Goal: Task Accomplishment & Management: Use online tool/utility

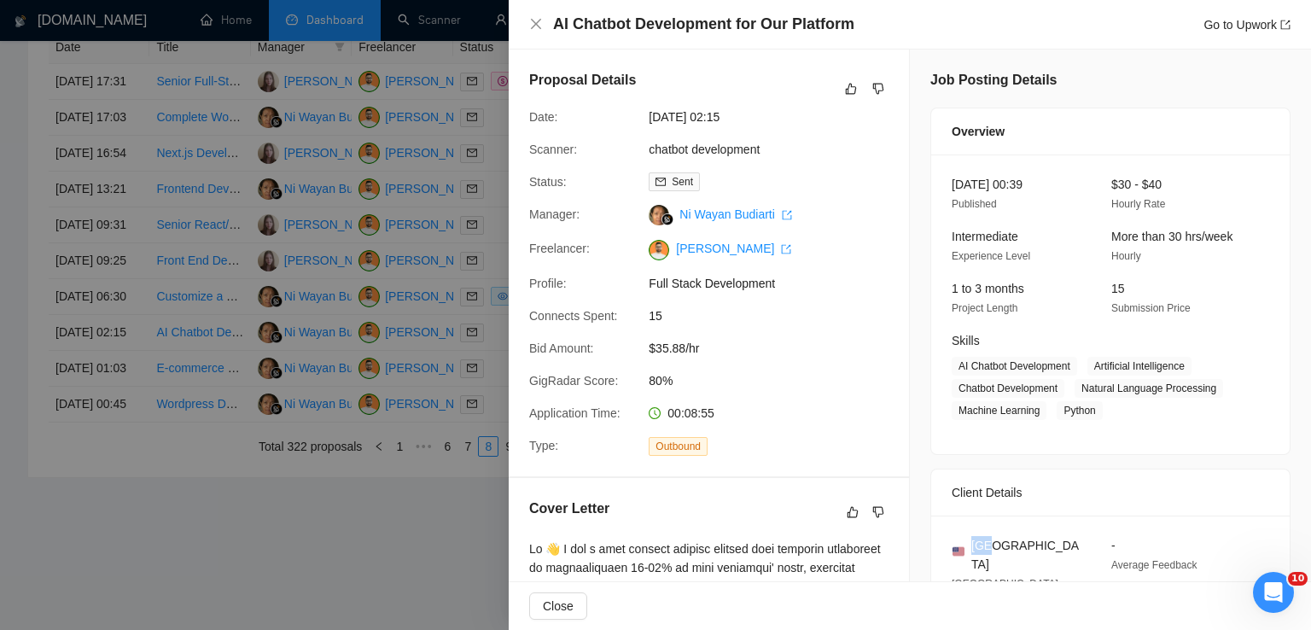
scroll to position [181, 0]
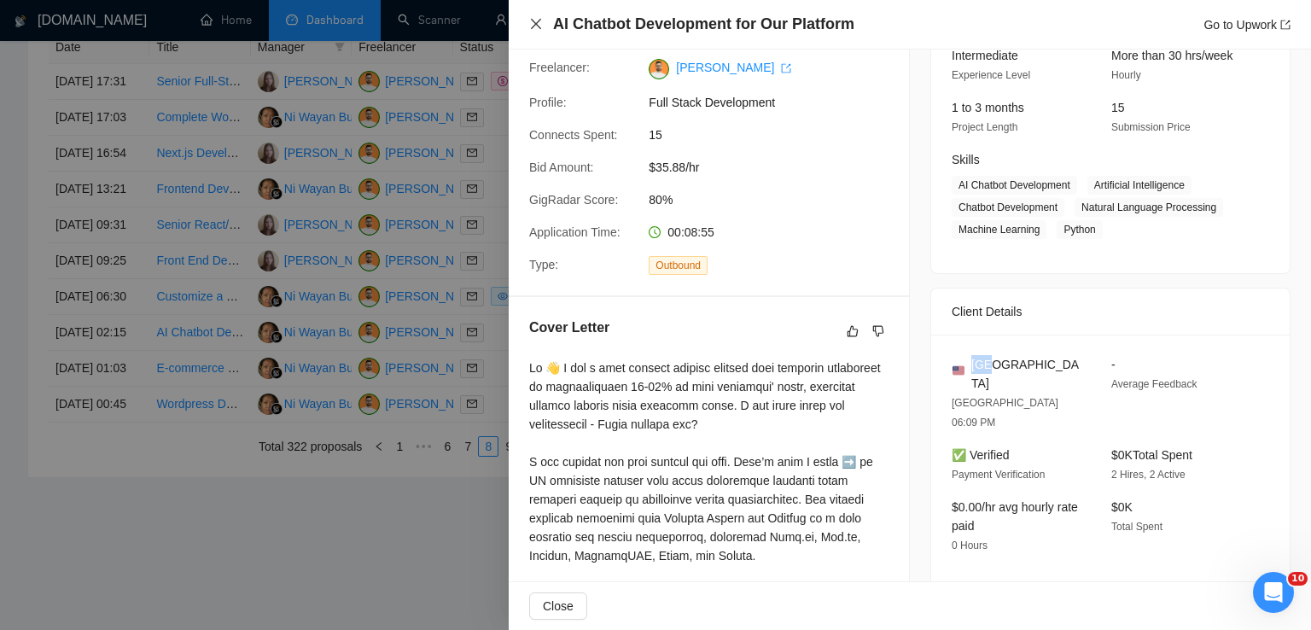
click at [533, 25] on icon "close" at bounding box center [536, 24] width 14 height 14
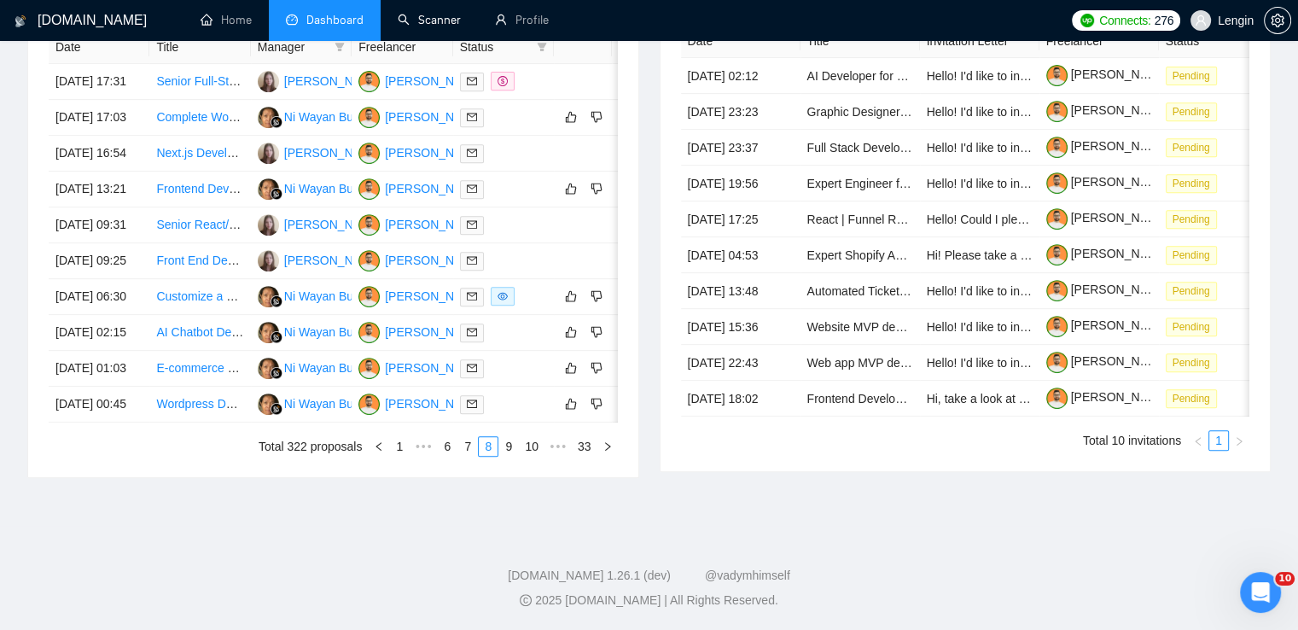
click at [437, 22] on link "Scanner" at bounding box center [429, 20] width 63 height 15
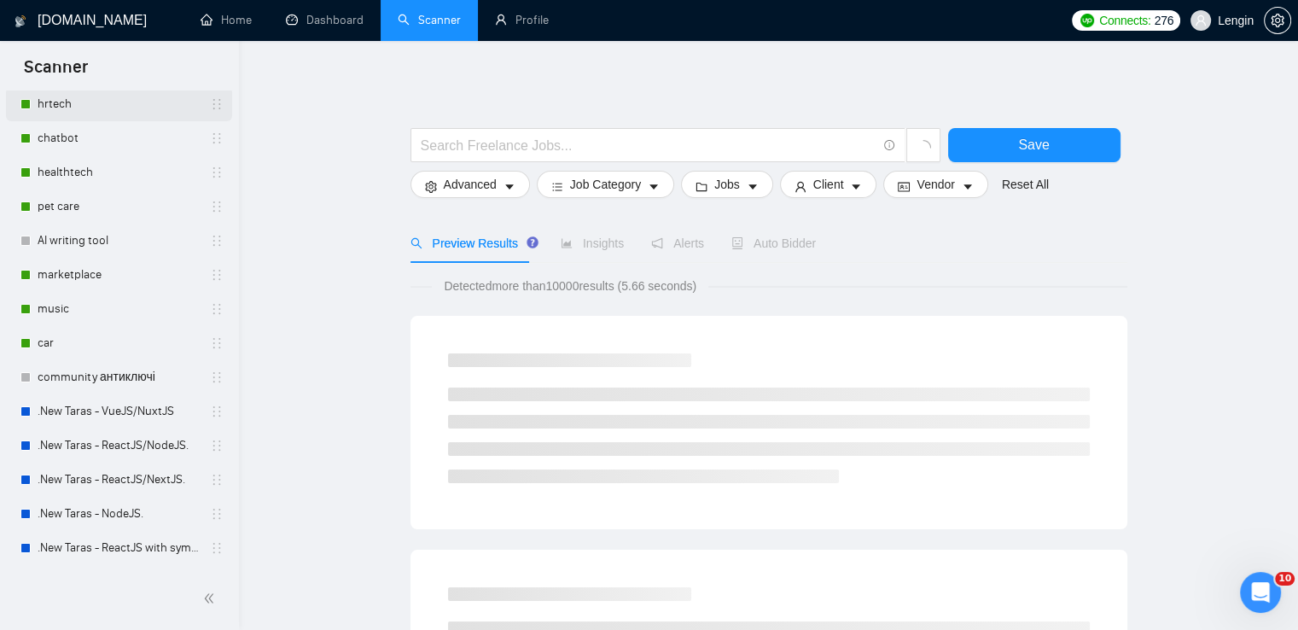
scroll to position [261, 0]
click at [127, 435] on link ".New Taras - ReactJS/NodeJS." at bounding box center [119, 443] width 162 height 34
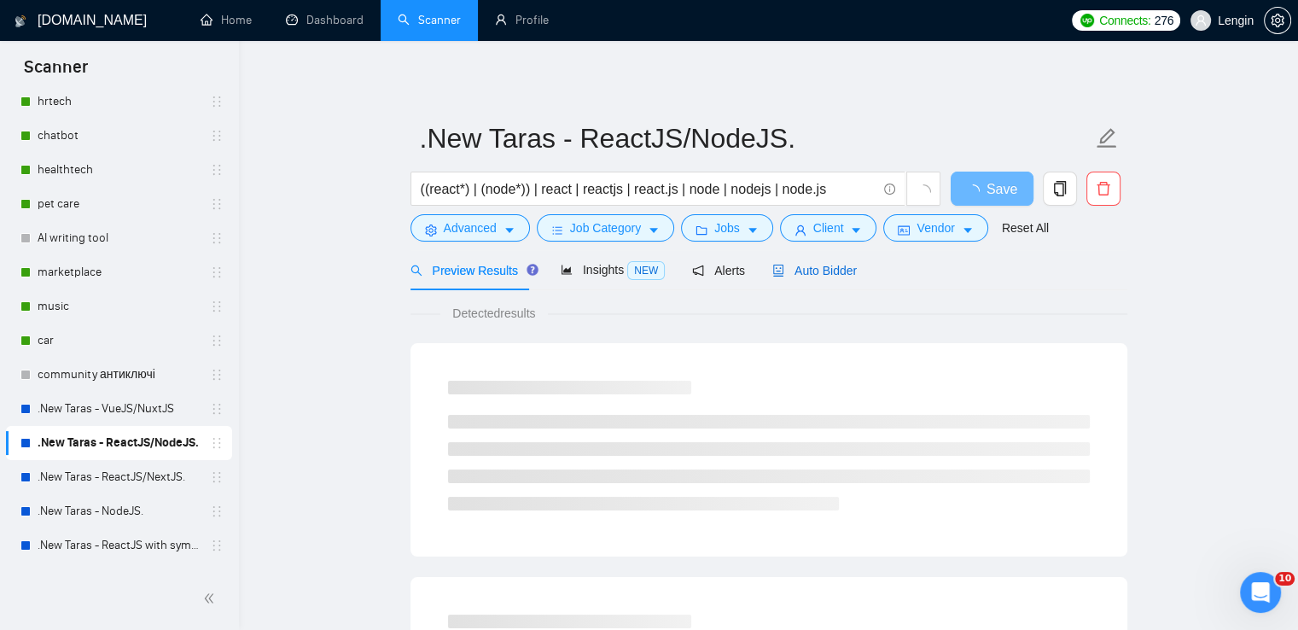
click at [791, 279] on div "Auto Bidder" at bounding box center [815, 270] width 85 height 19
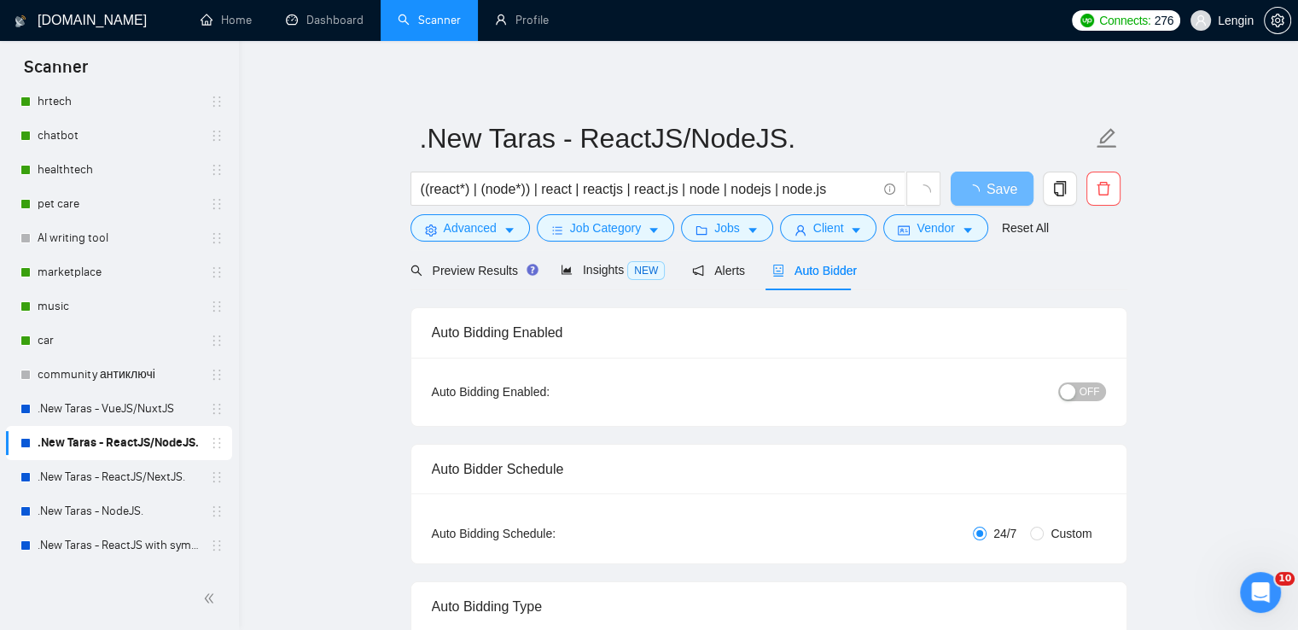
radio input "false"
radio input "true"
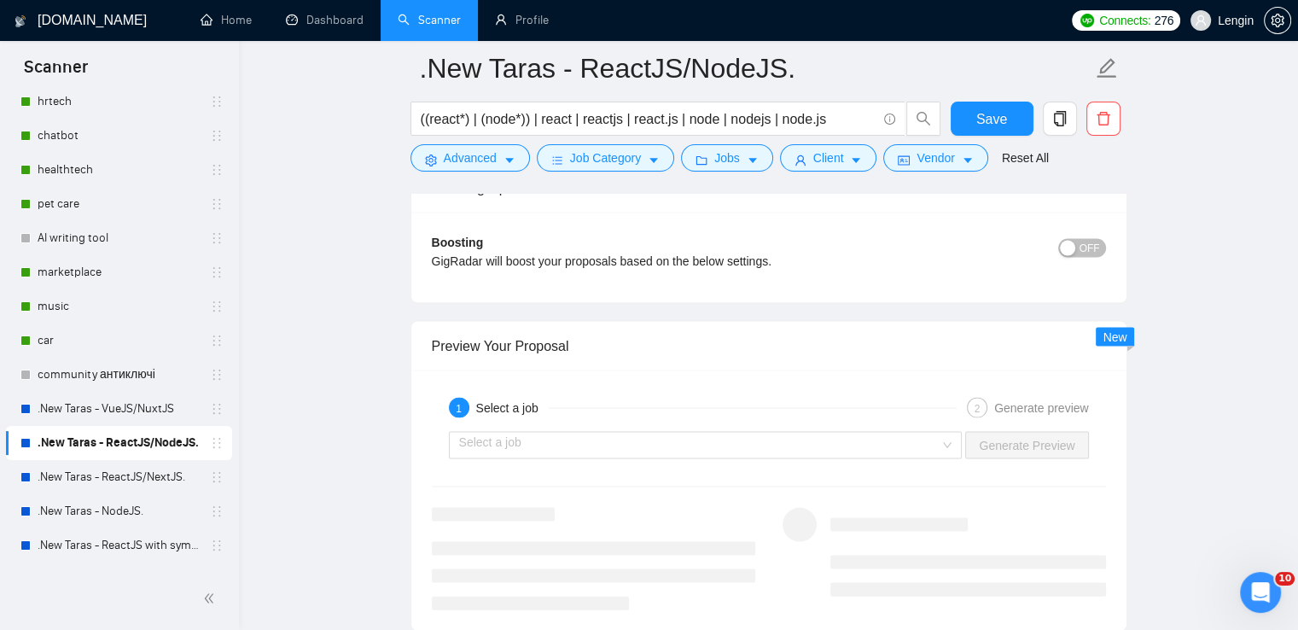
scroll to position [3639, 0]
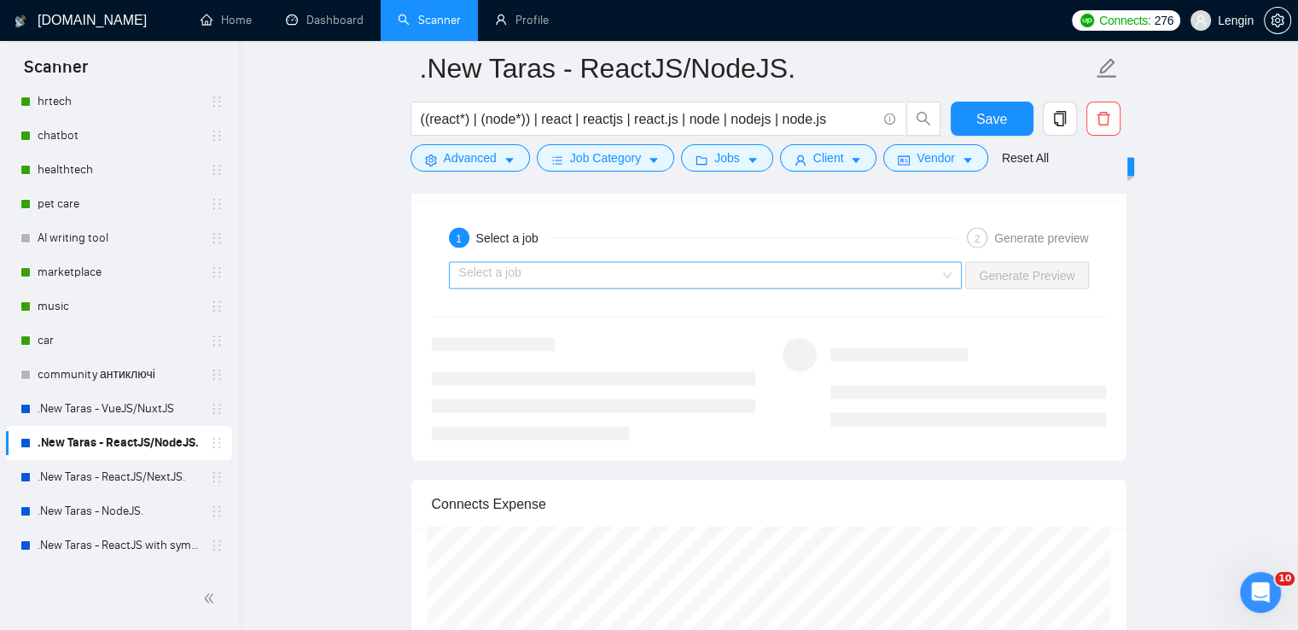
click at [954, 277] on div "Select a job" at bounding box center [706, 275] width 514 height 27
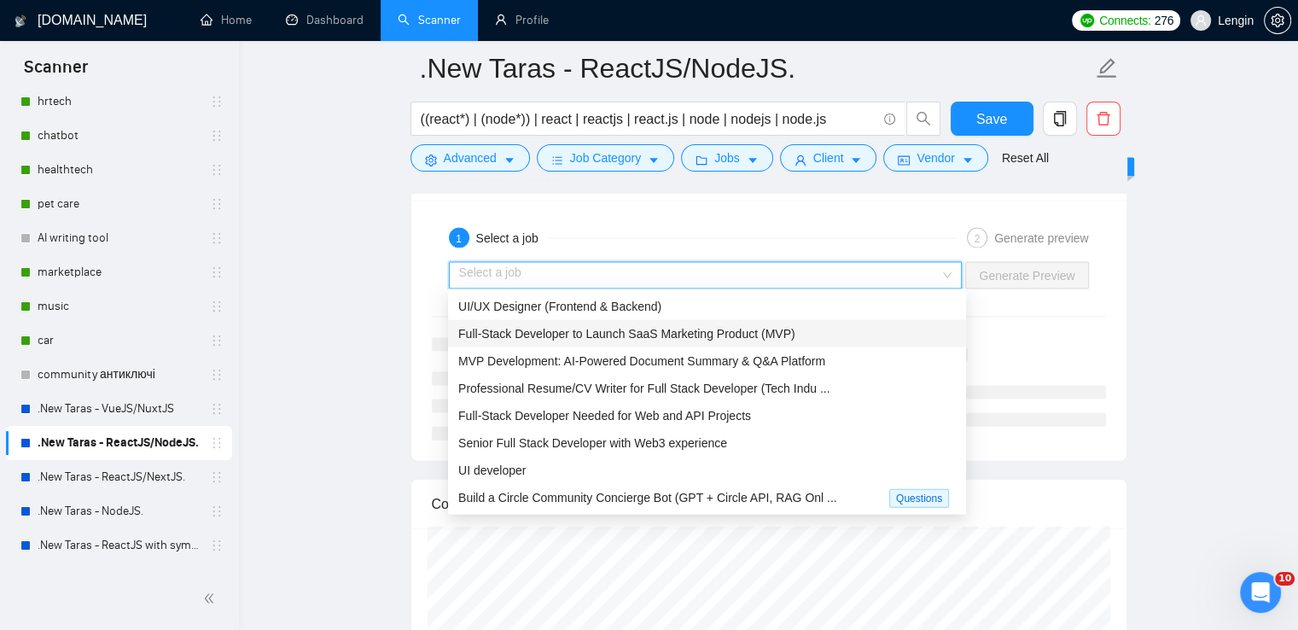
click at [761, 327] on span "Full-Stack Developer to Launch SaaS Marketing Product (MVP)" at bounding box center [626, 334] width 337 height 14
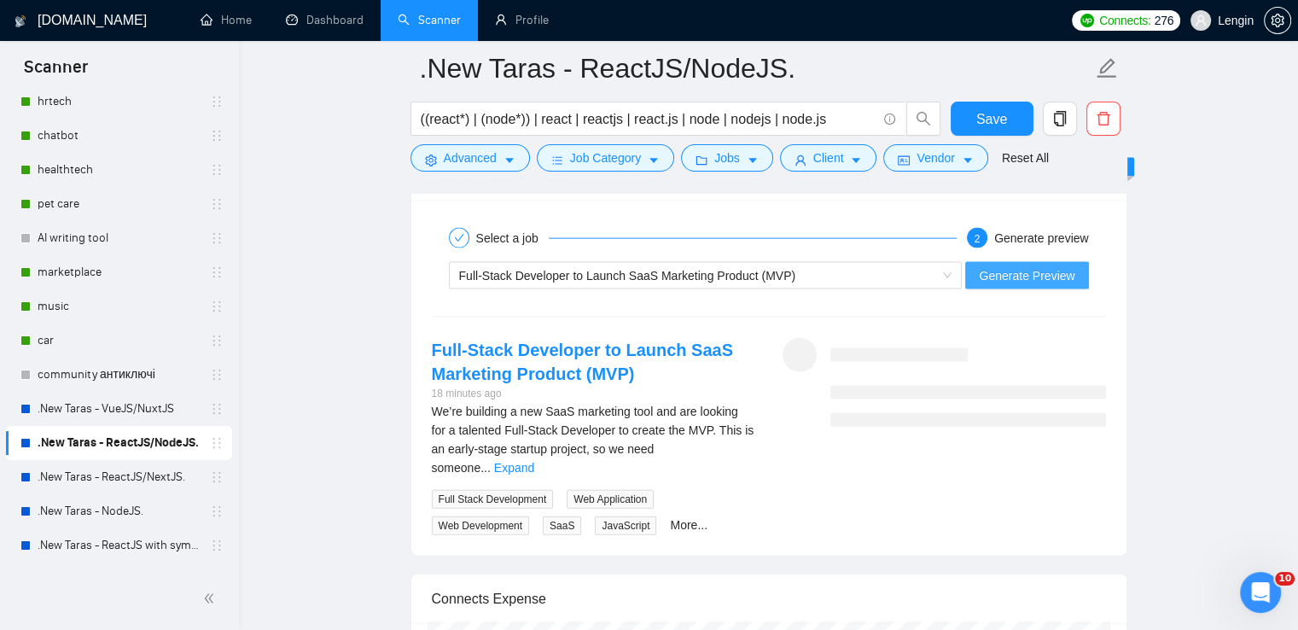
click at [1027, 270] on span "Generate Preview" at bounding box center [1027, 275] width 96 height 19
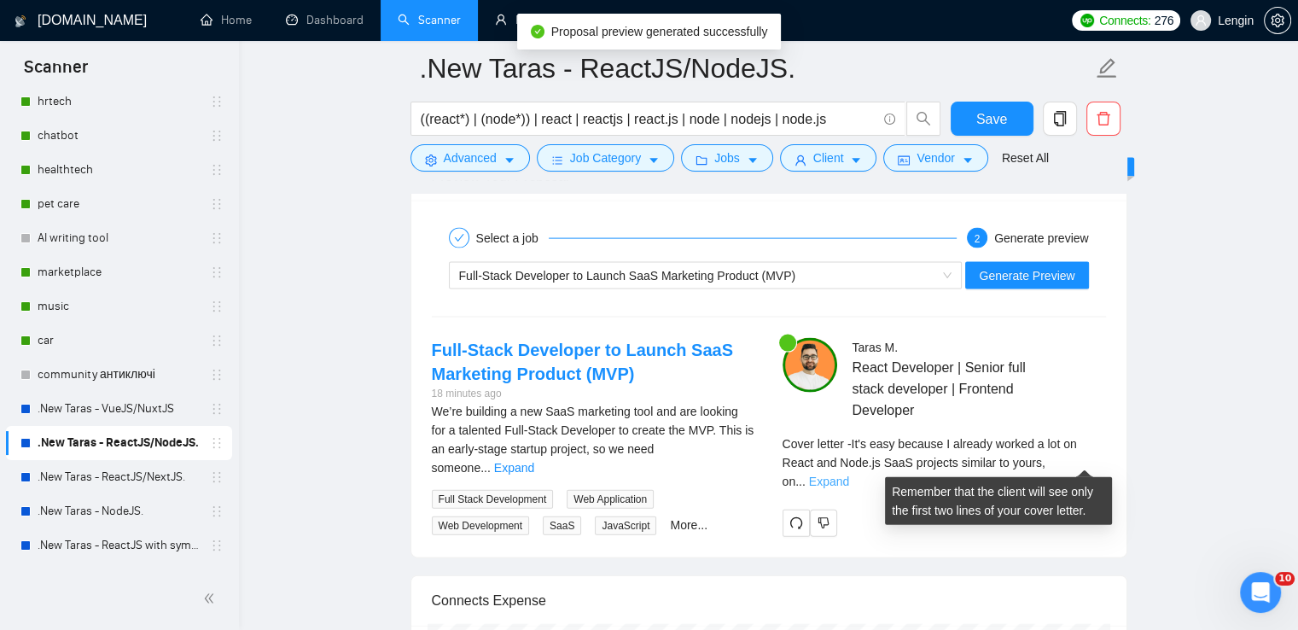
click at [849, 475] on link "Expand" at bounding box center [829, 482] width 40 height 14
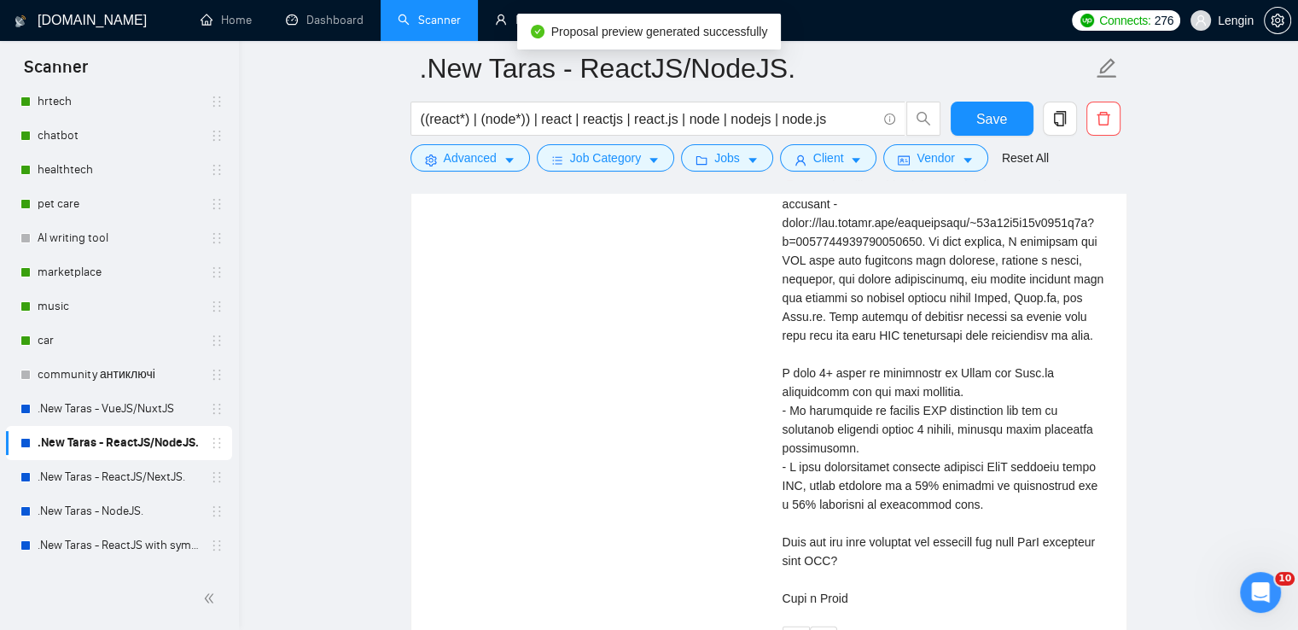
scroll to position [4045, 0]
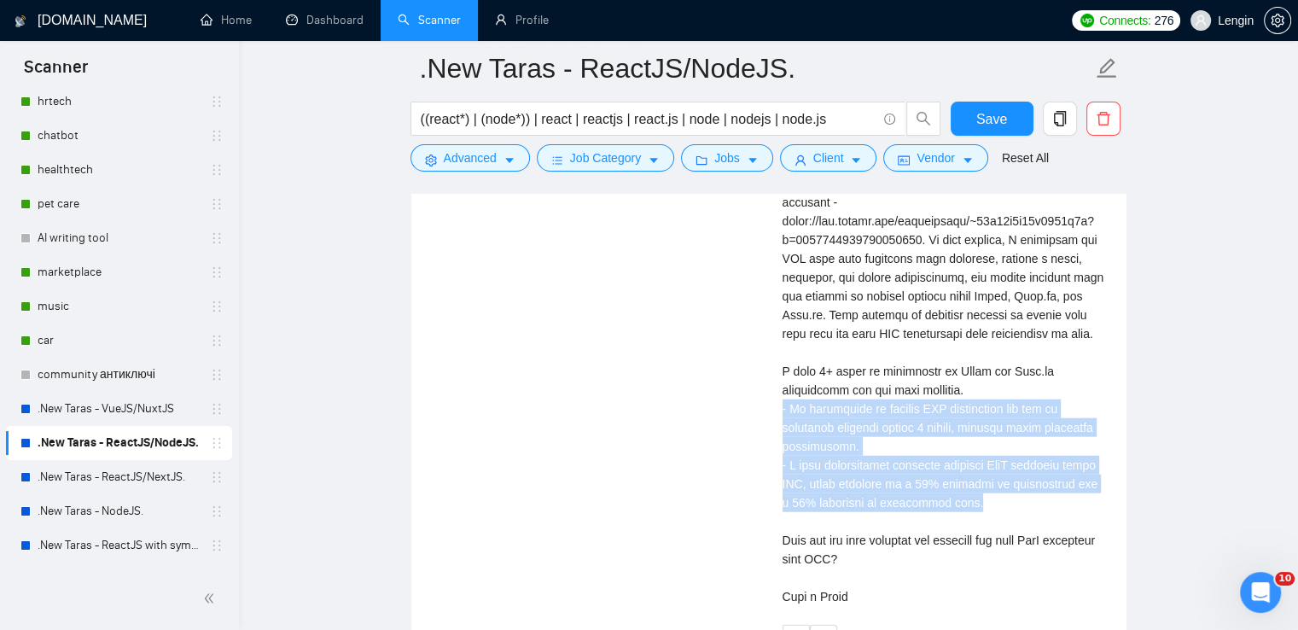
drag, startPoint x: 969, startPoint y: 502, endPoint x: 765, endPoint y: 411, distance: 223.5
click at [765, 411] on div "Full-Stack Developer to Launch SaaS Marketing Product (MVP) 18 minutes ago We’r…" at bounding box center [769, 293] width 702 height 720
copy div "My experience in startup MVP development has led to launching products [DATE], …"
click at [145, 426] on link ".New Taras - ReactJS/NodeJS." at bounding box center [119, 443] width 162 height 34
click at [121, 412] on link ".New Taras - VueJS/NuxtJS" at bounding box center [119, 409] width 162 height 34
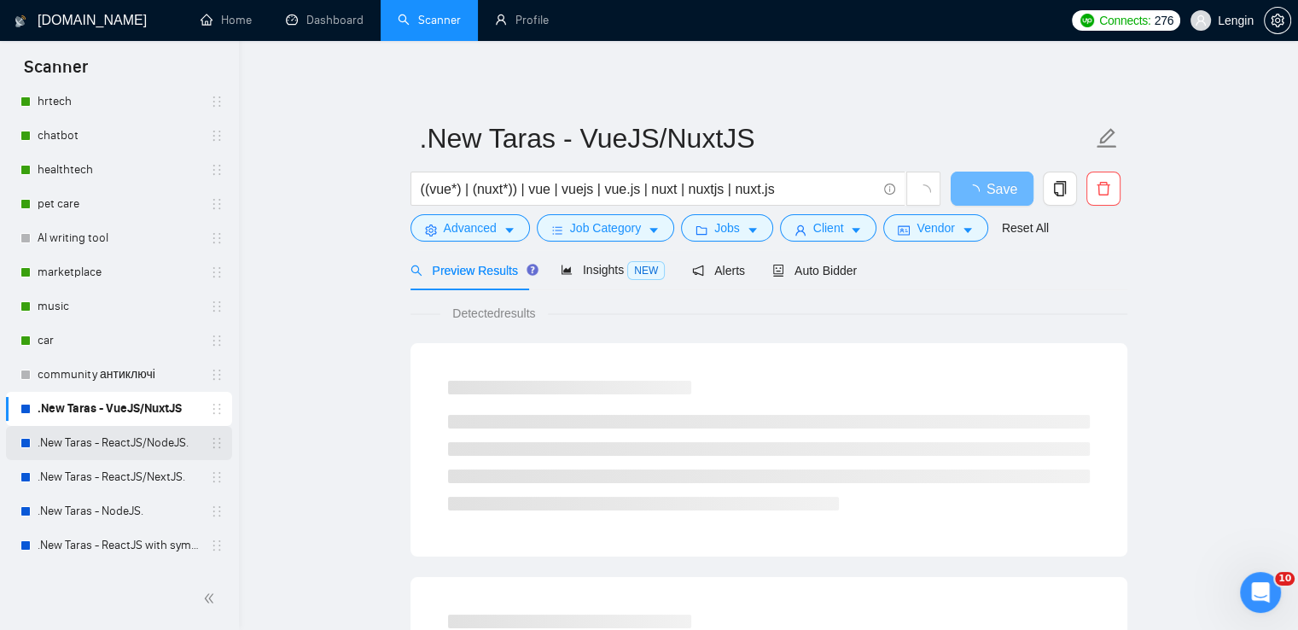
click at [154, 437] on link ".New Taras - ReactJS/NodeJS." at bounding box center [119, 443] width 162 height 34
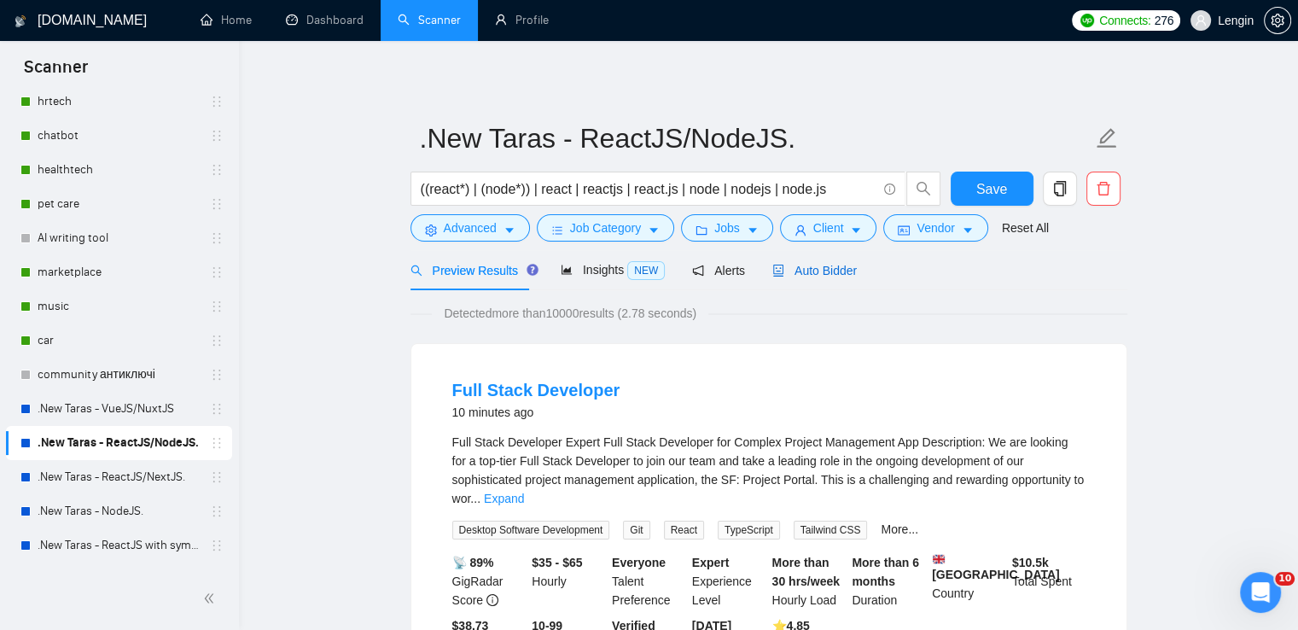
click at [821, 271] on span "Auto Bidder" at bounding box center [815, 271] width 85 height 14
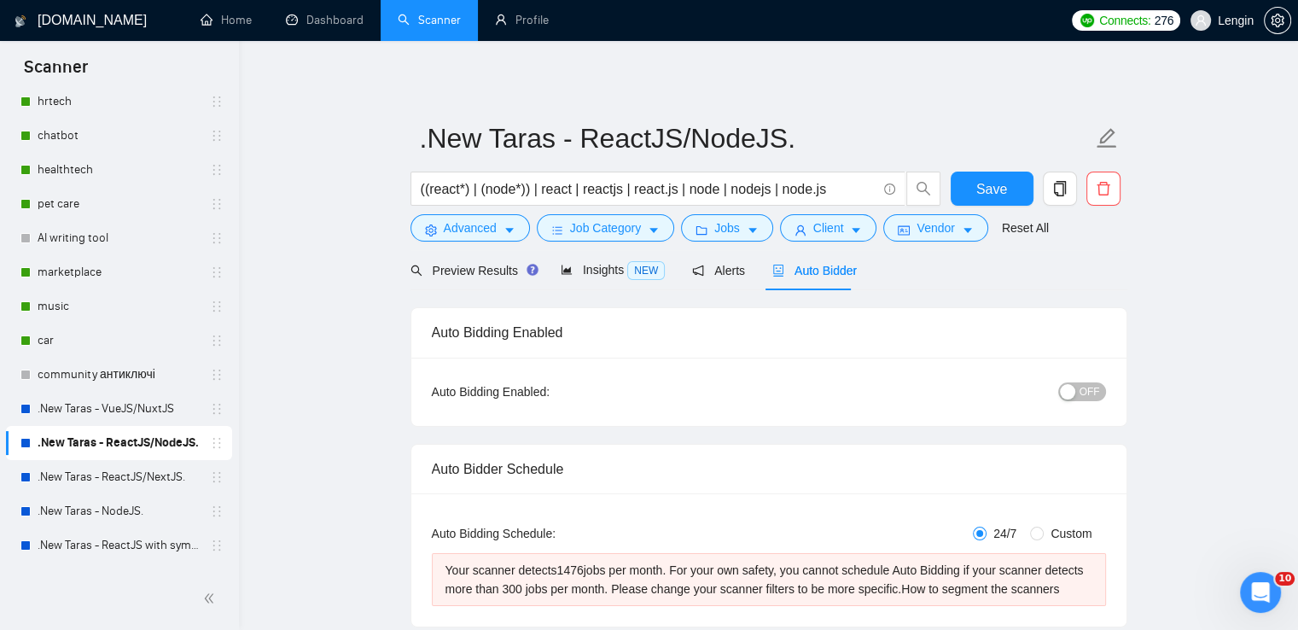
radio input "false"
radio input "true"
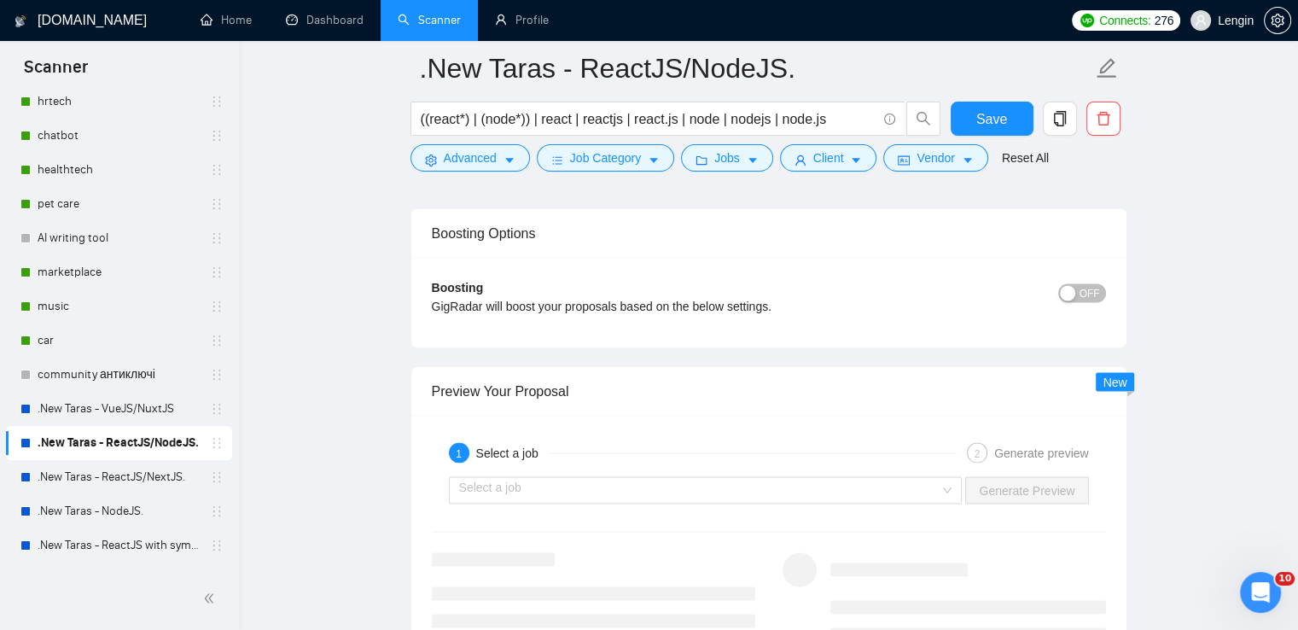
scroll to position [3622, 0]
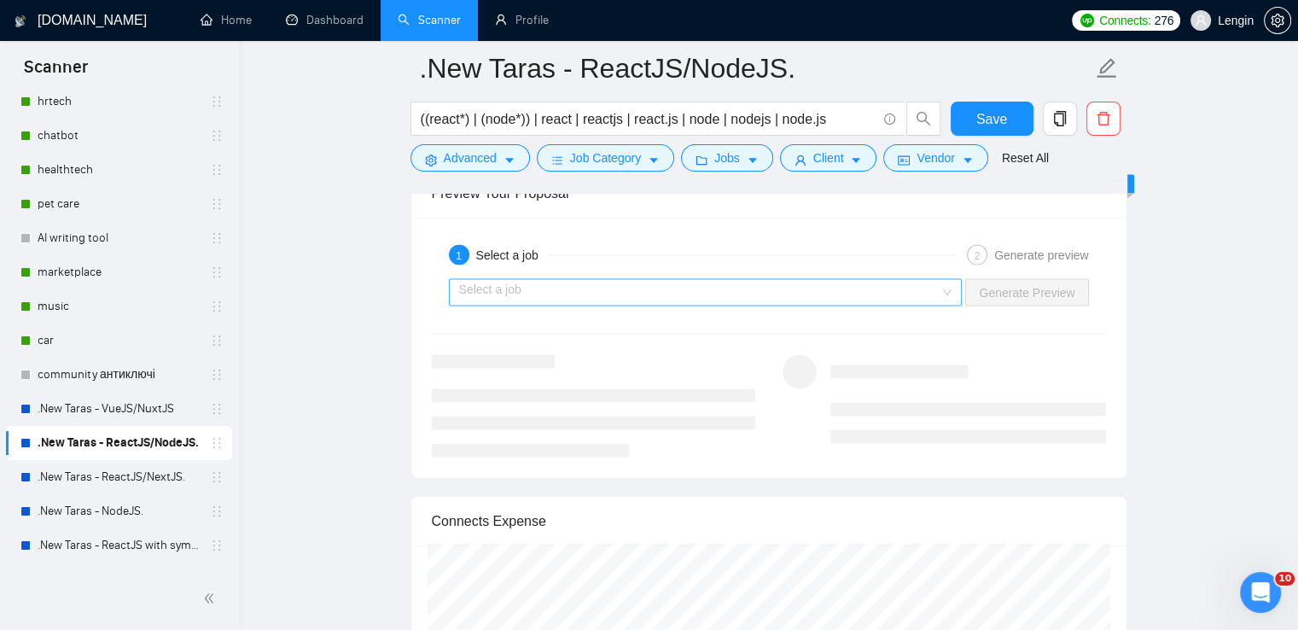
click at [939, 286] on input "search" at bounding box center [699, 293] width 481 height 26
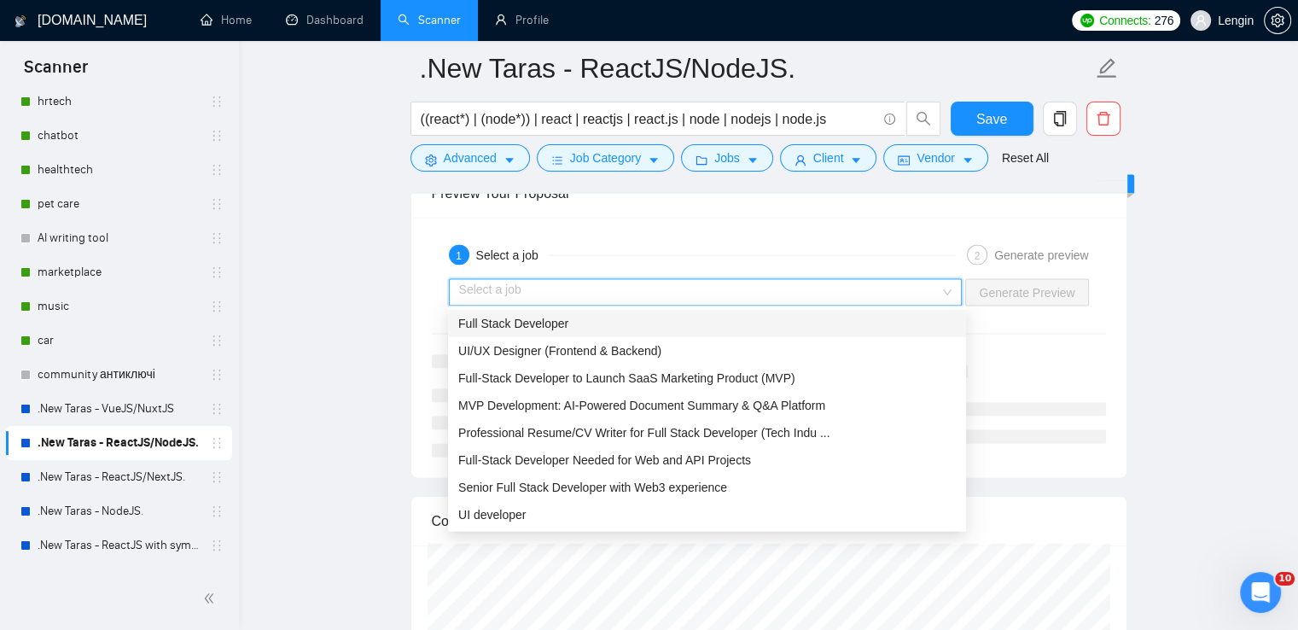
click at [748, 327] on div "Full Stack Developer" at bounding box center [707, 323] width 498 height 19
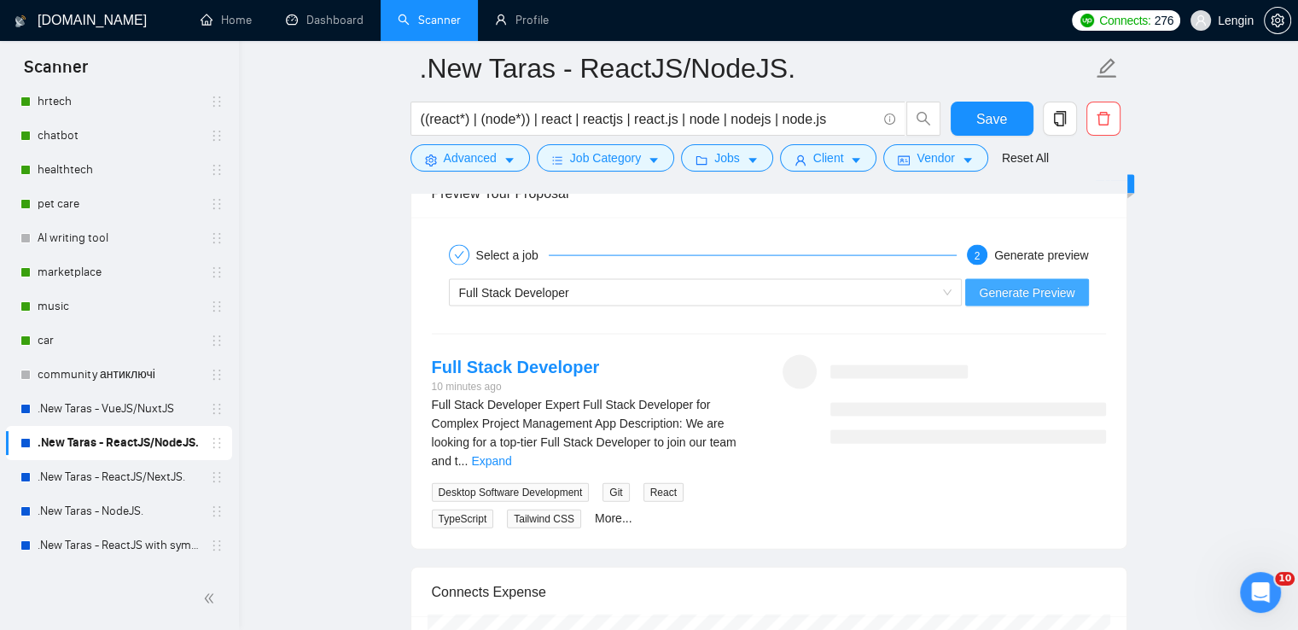
click at [1034, 289] on span "Generate Preview" at bounding box center [1027, 292] width 96 height 19
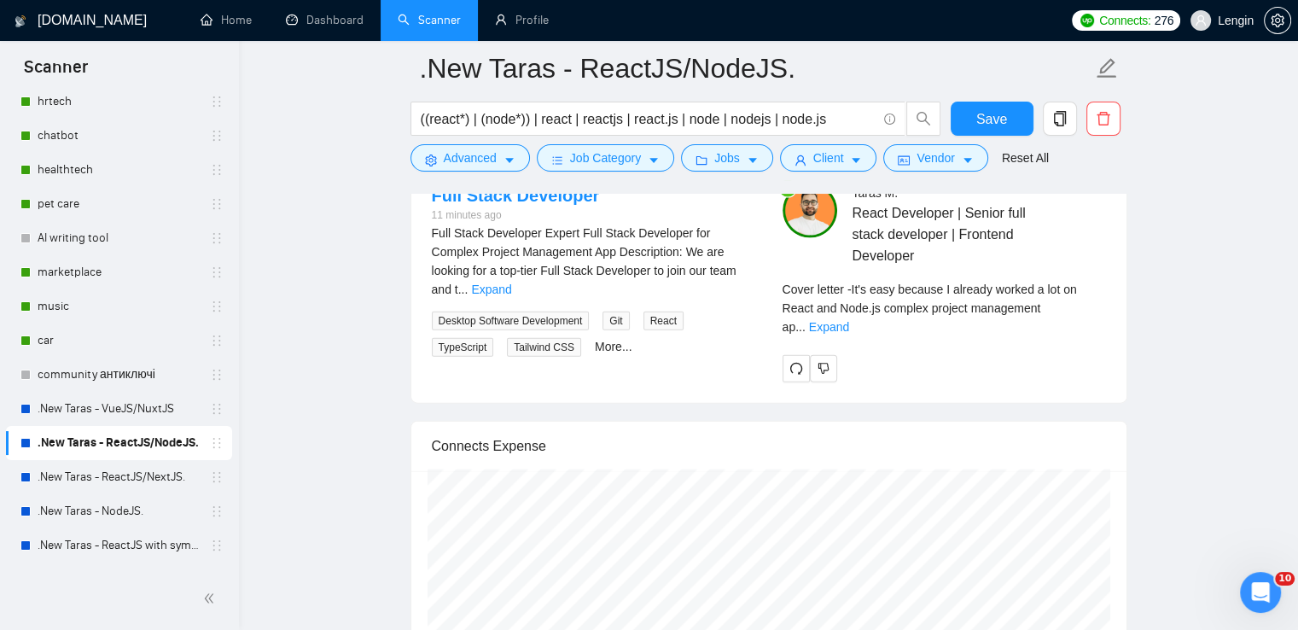
scroll to position [3797, 0]
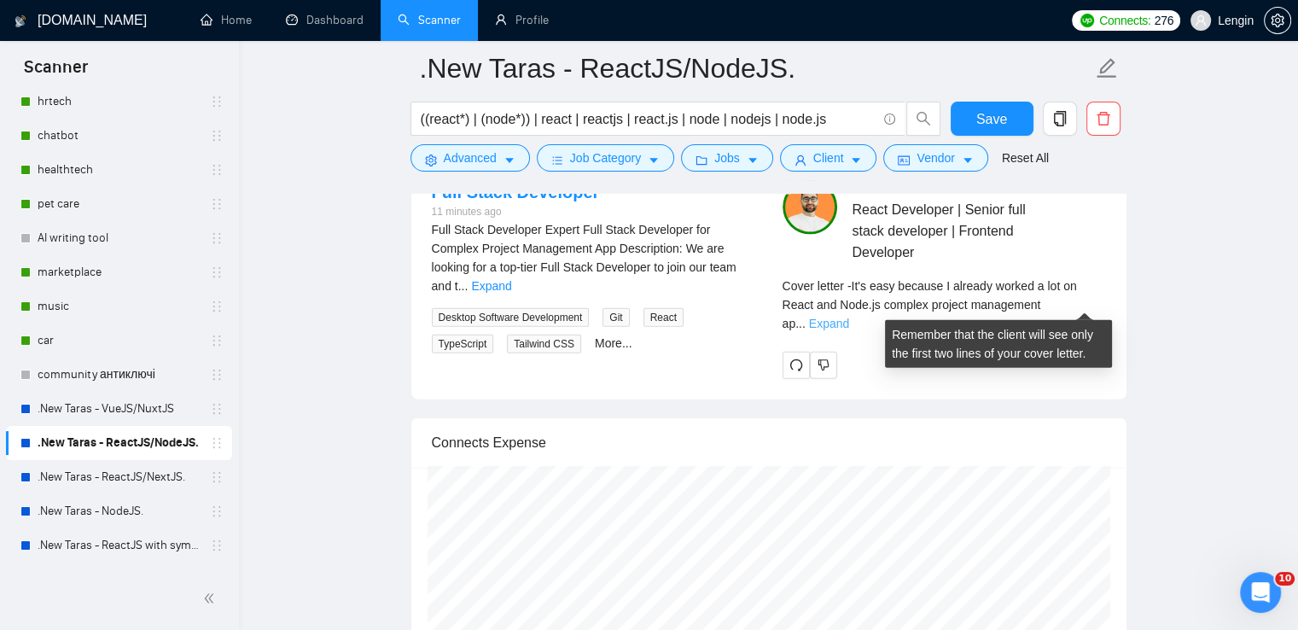
click at [849, 317] on link "Expand" at bounding box center [829, 324] width 40 height 14
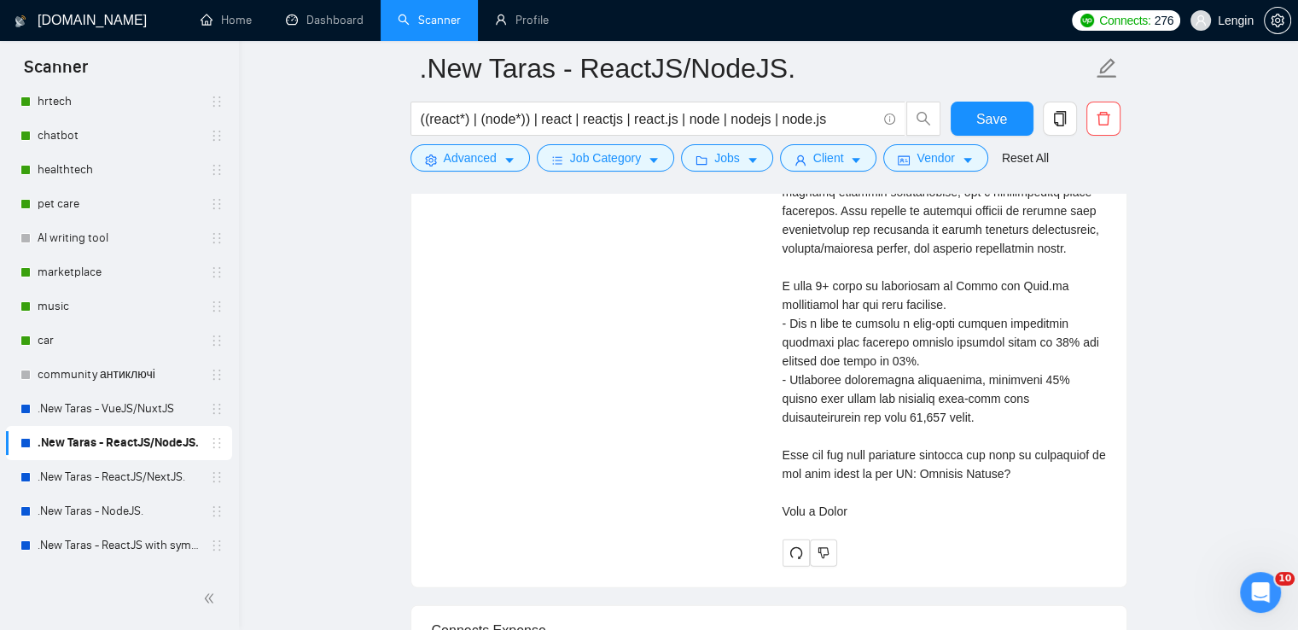
scroll to position [4149, 0]
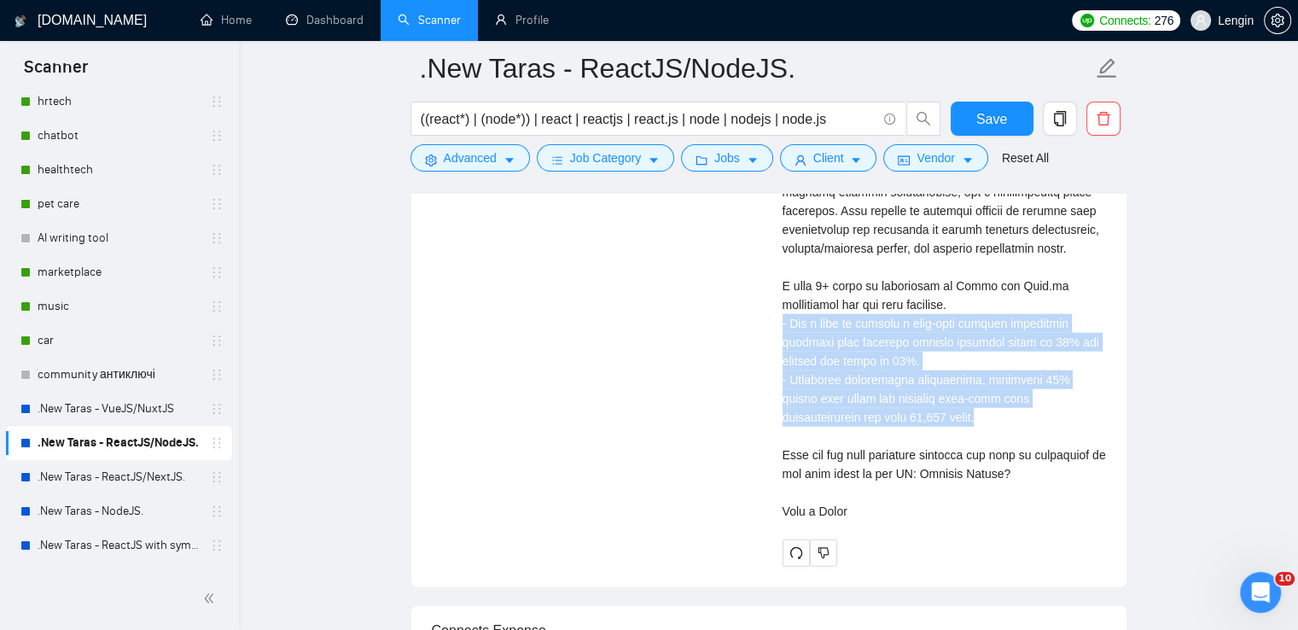
drag, startPoint x: 893, startPoint y: 414, endPoint x: 767, endPoint y: 318, distance: 158.3
click at [767, 318] on div "Full Stack Developer 11 minutes ago Full Stack Developer Expert Full Stack Deve…" at bounding box center [769, 197] width 702 height 738
copy div "Led a team to deliver a real-time project management platform that improved pro…"
